Goal: Obtain resource: Download file/media

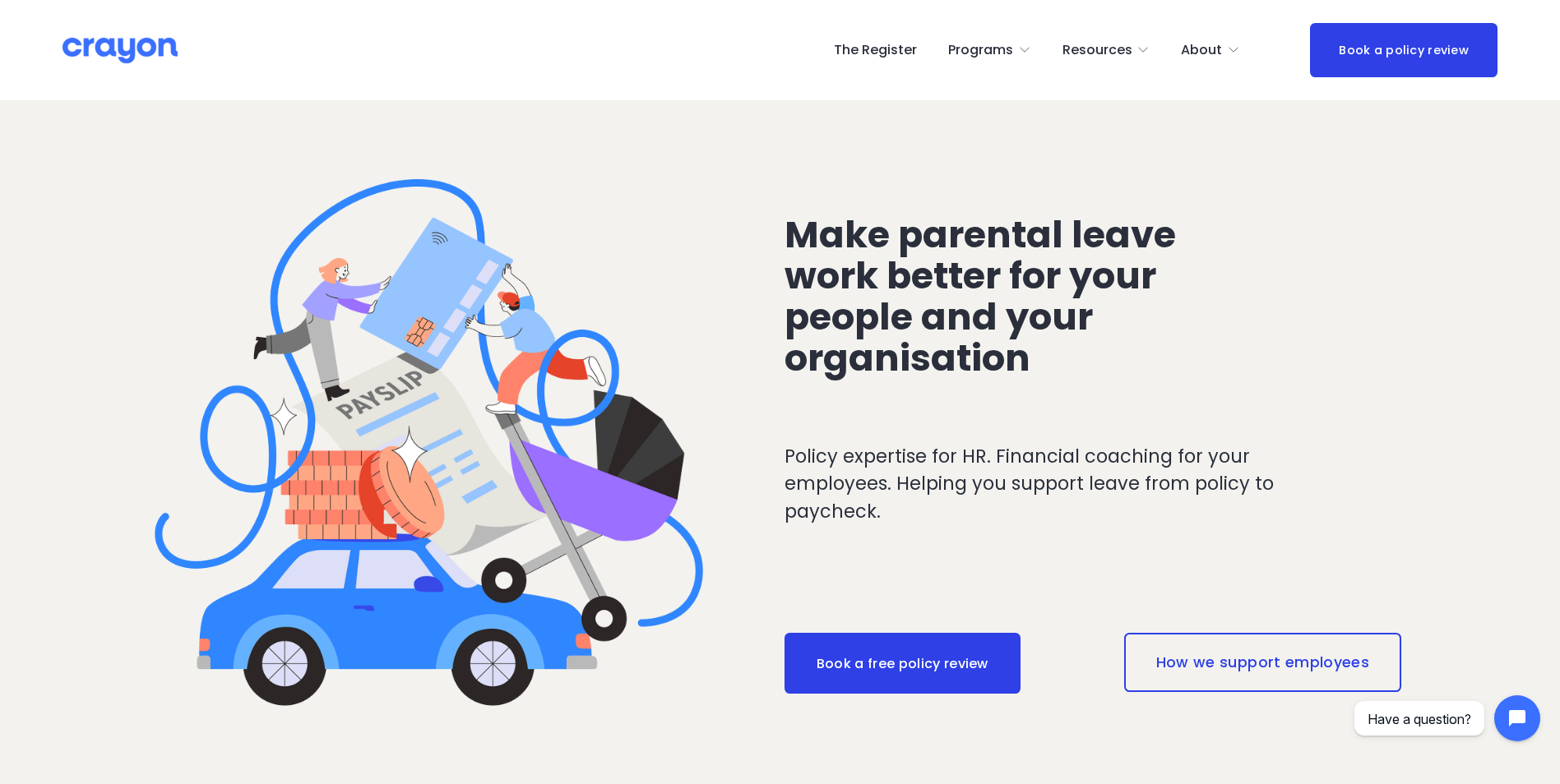
click at [982, 52] on span "Programs" at bounding box center [981, 50] width 65 height 24
click at [982, 43] on span "Programs" at bounding box center [981, 50] width 65 height 24
click at [0, 0] on span "Nest: Baby Prep" at bounding box center [0, 0] width 0 height 0
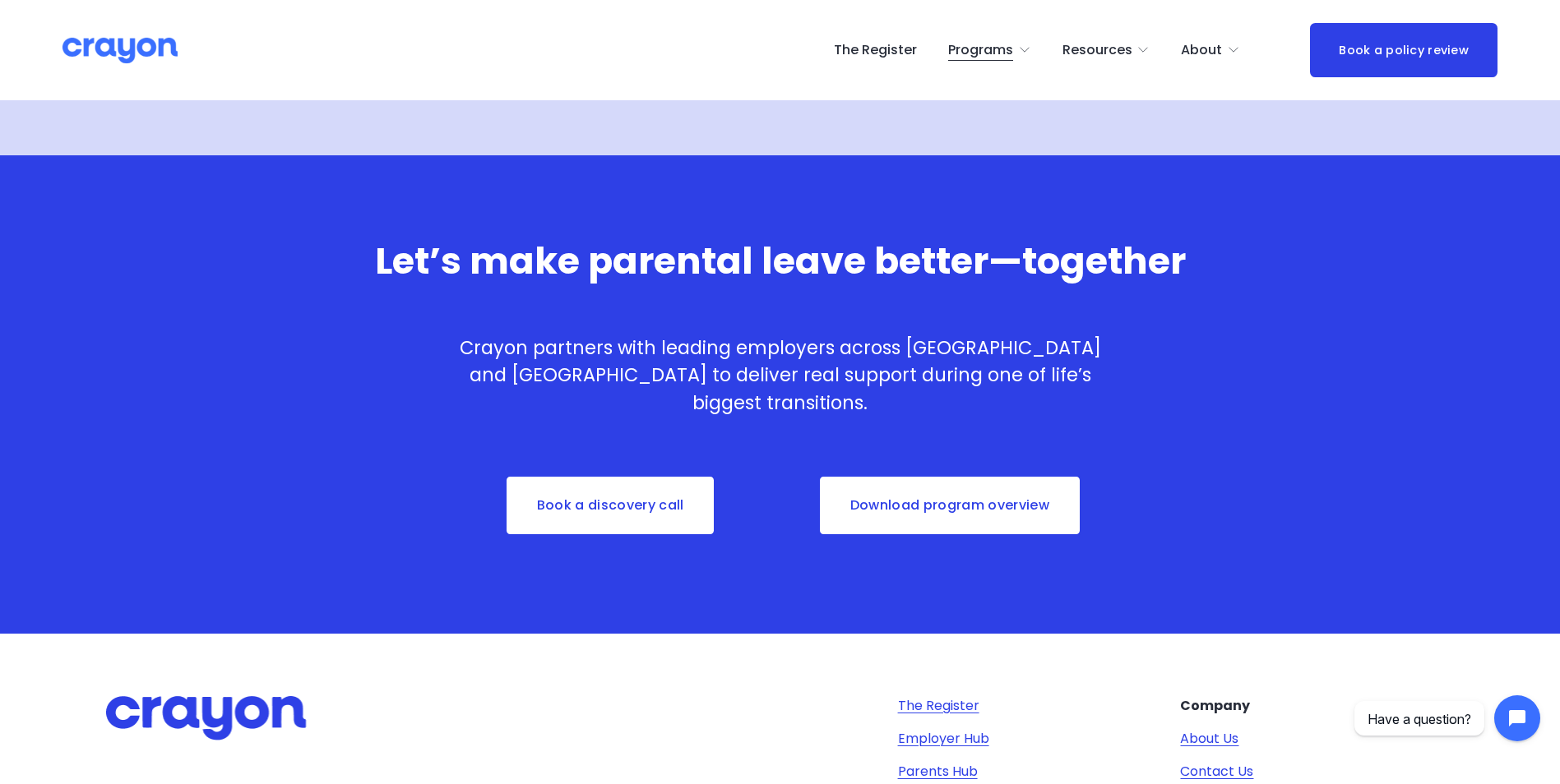
scroll to position [5177, 0]
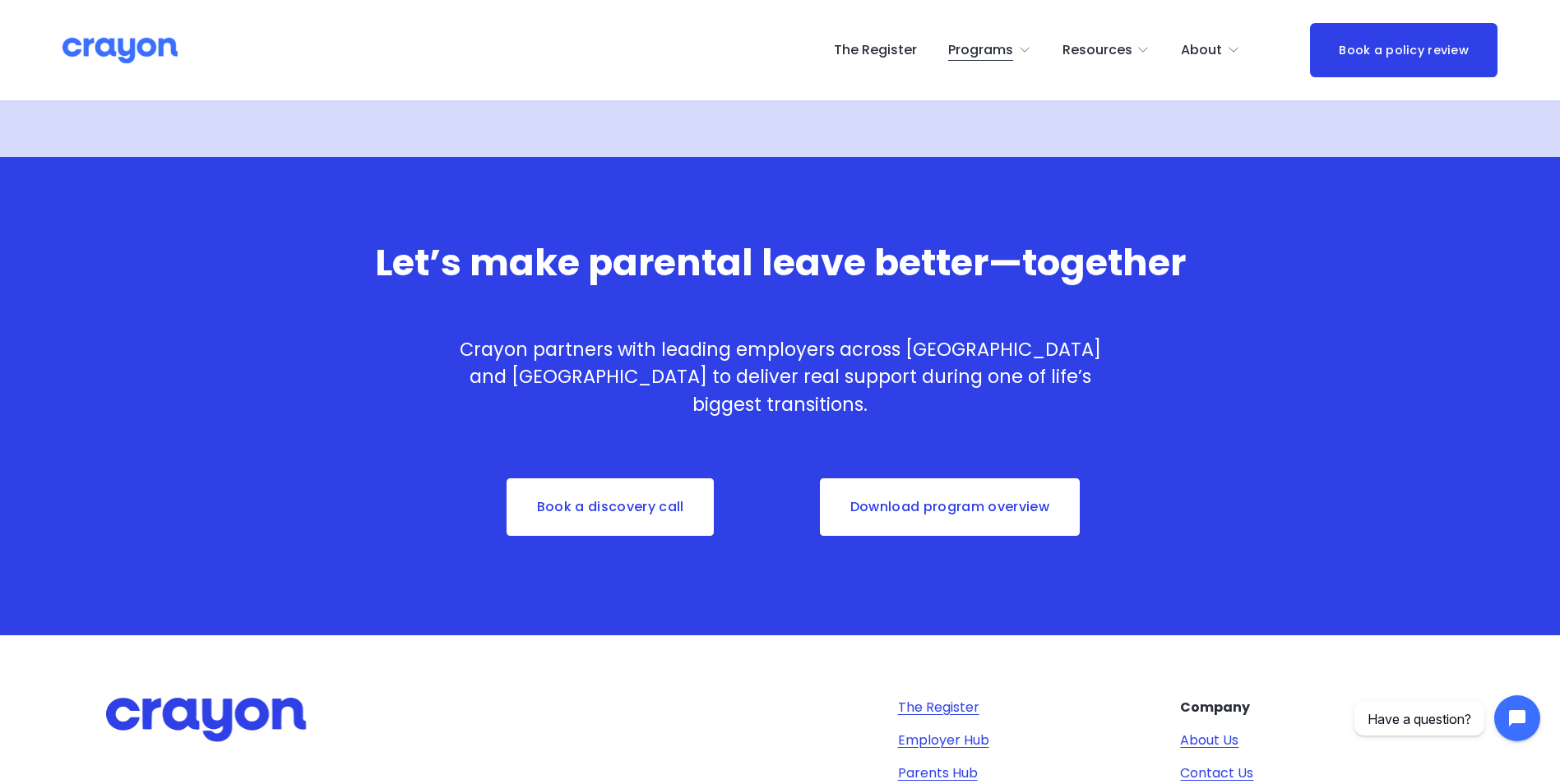
click at [1035, 510] on link "Download program overview" at bounding box center [949, 507] width 263 height 61
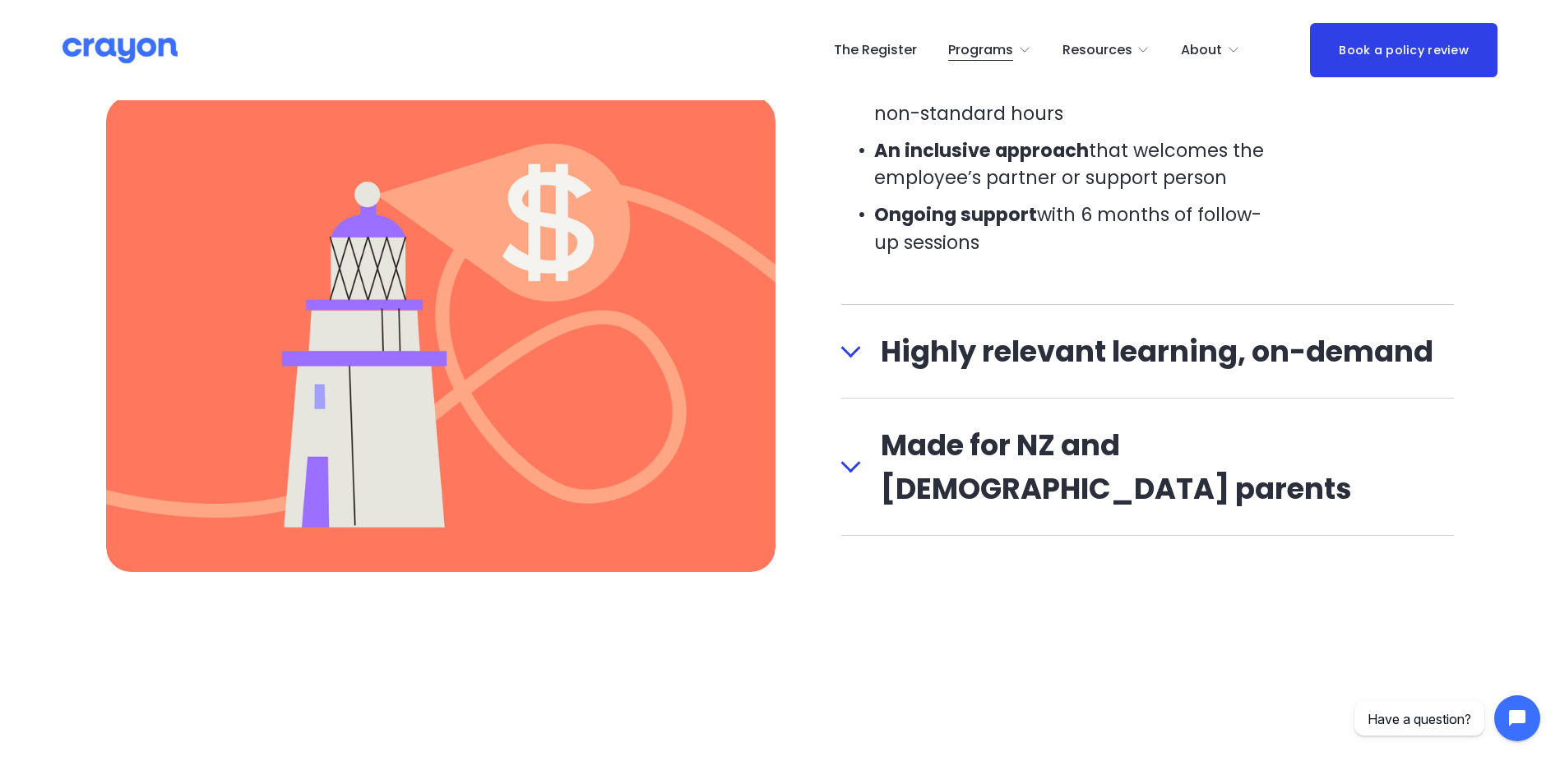
scroll to position [2049, 0]
